Goal: Task Accomplishment & Management: Complete application form

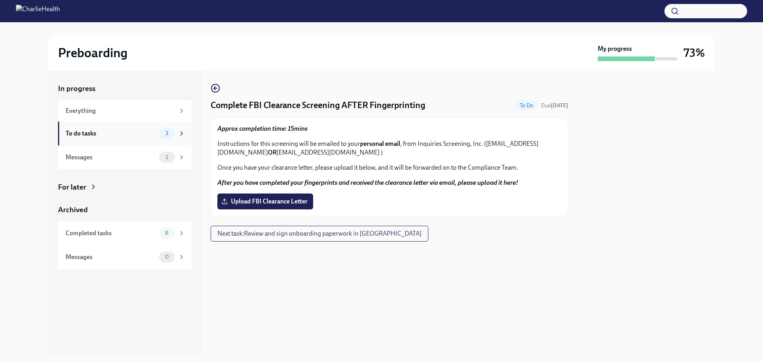
click at [106, 131] on div "To do tasks" at bounding box center [111, 133] width 90 height 9
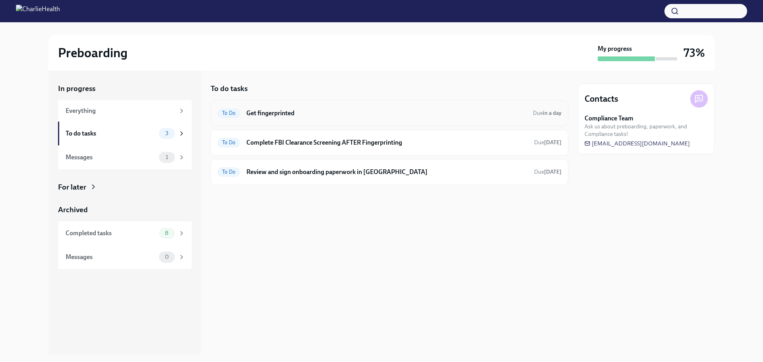
click at [431, 116] on h6 "Get fingerprinted" at bounding box center [386, 113] width 280 height 9
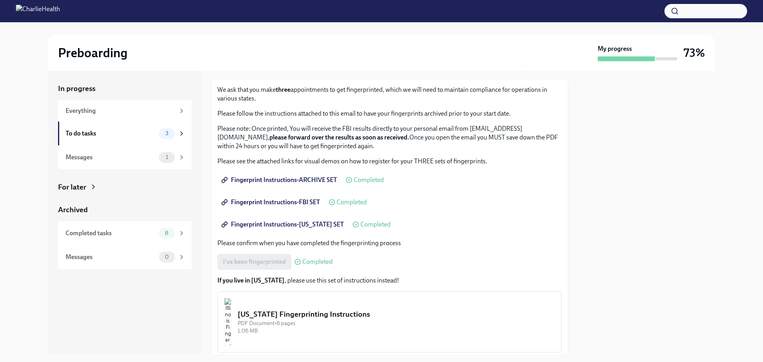
scroll to position [95, 0]
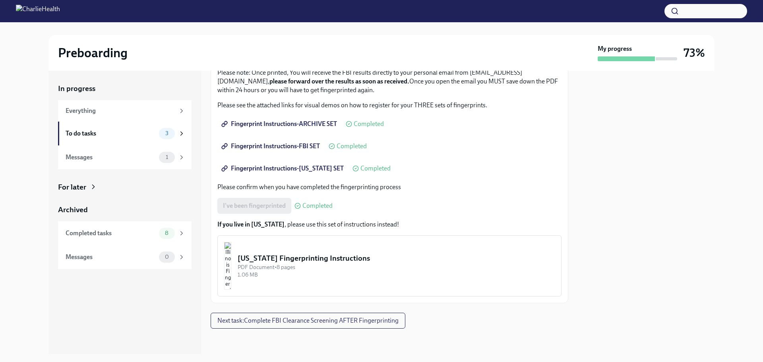
click at [310, 255] on div "[US_STATE] Fingerprinting Instructions" at bounding box center [396, 258] width 317 height 10
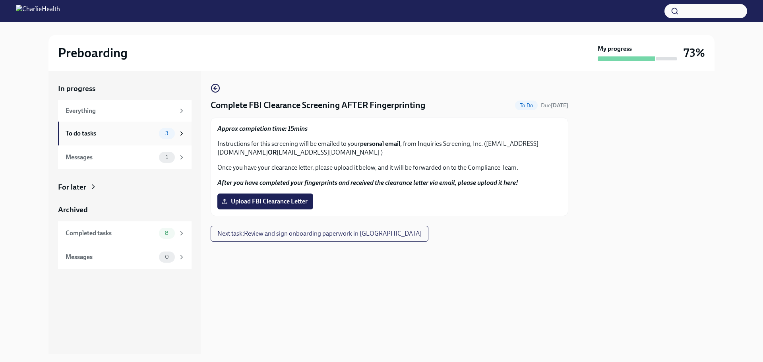
click at [139, 137] on div "To do tasks" at bounding box center [111, 133] width 90 height 9
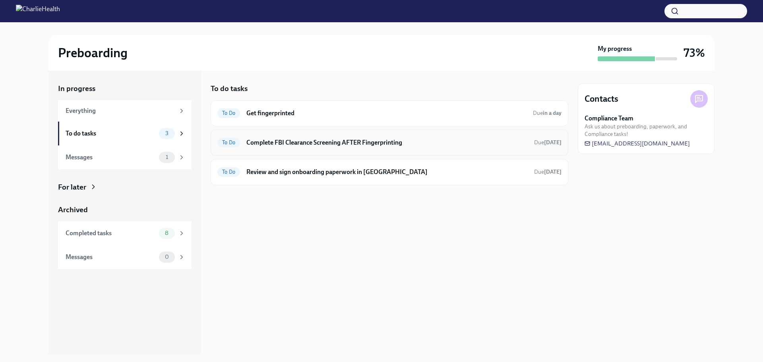
click at [321, 145] on h6 "Complete FBI Clearance Screening AFTER Fingerprinting" at bounding box center [386, 142] width 281 height 9
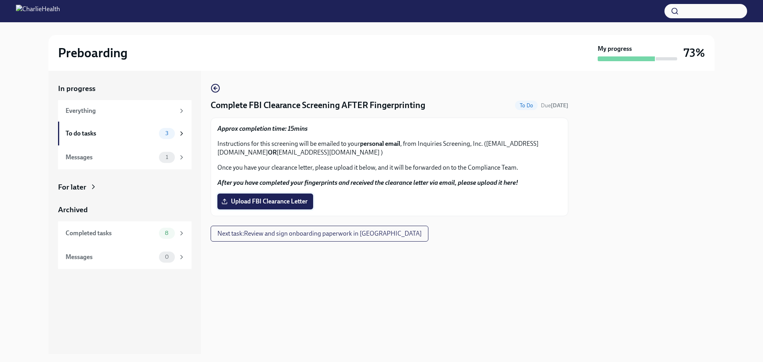
click at [300, 203] on span "Upload FBI Clearance Letter" at bounding box center [265, 201] width 85 height 8
click at [0, 0] on input "Upload FBI Clearance Letter" at bounding box center [0, 0] width 0 height 0
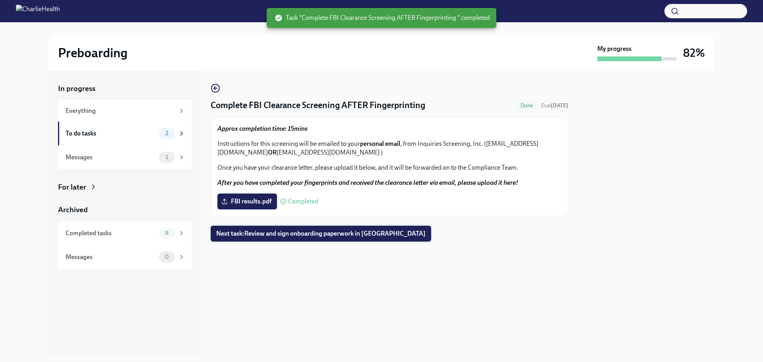
click at [327, 231] on span "Next task : Review and sign onboarding paperwork in UKG" at bounding box center [320, 234] width 209 height 8
